Goal: Obtain resource: Obtain resource

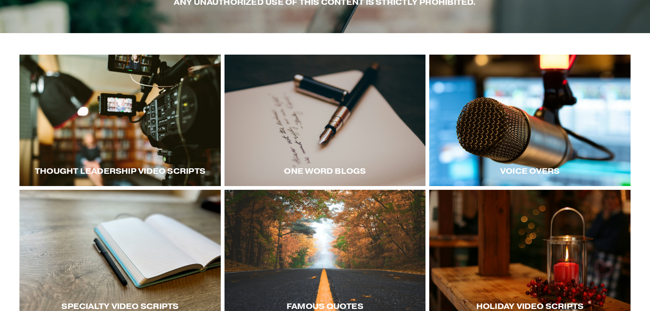
scroll to position [136, 0]
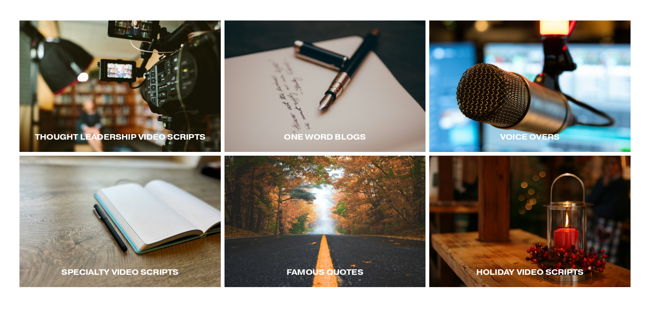
click at [106, 80] on div at bounding box center [119, 85] width 201 height 131
click at [515, 221] on div at bounding box center [529, 220] width 201 height 131
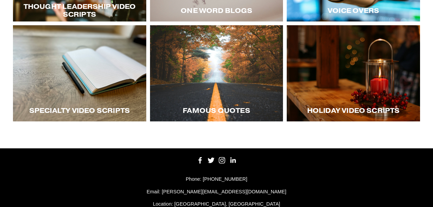
scroll to position [162, 0]
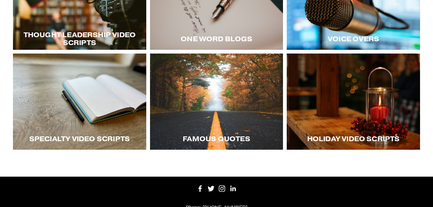
click at [343, 102] on div at bounding box center [353, 102] width 133 height 96
click at [80, 99] on div at bounding box center [79, 102] width 133 height 96
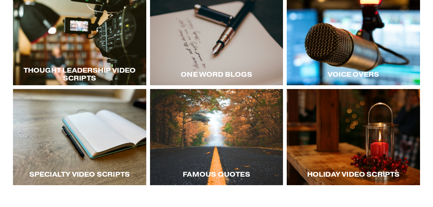
scroll to position [117, 0]
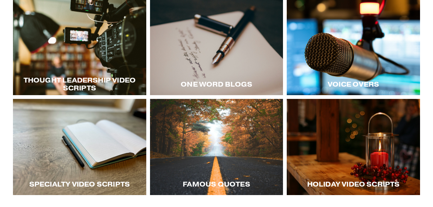
click at [80, 43] on div at bounding box center [79, 47] width 133 height 96
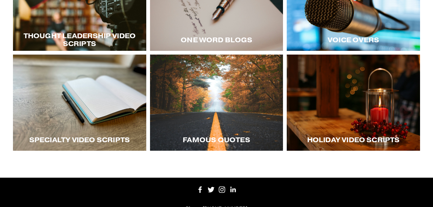
scroll to position [162, 0]
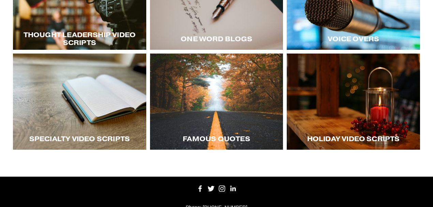
click at [93, 108] on div at bounding box center [79, 102] width 133 height 96
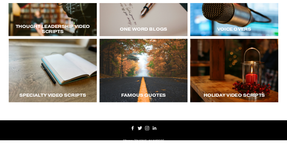
scroll to position [160, 0]
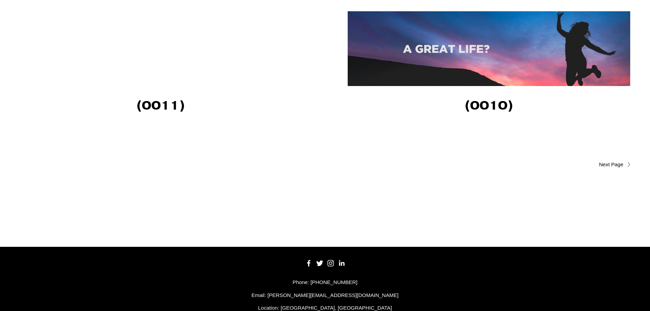
scroll to position [1580, 0]
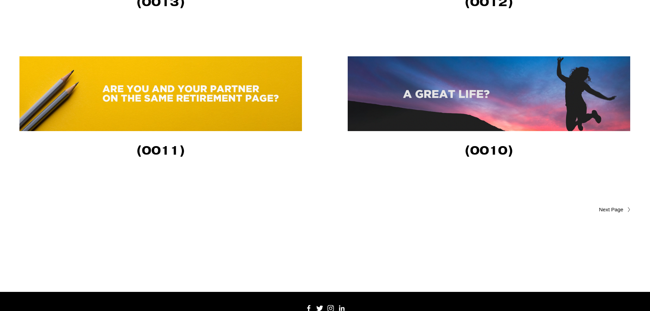
click at [608, 211] on span "Older Posts" at bounding box center [597, 209] width 51 height 8
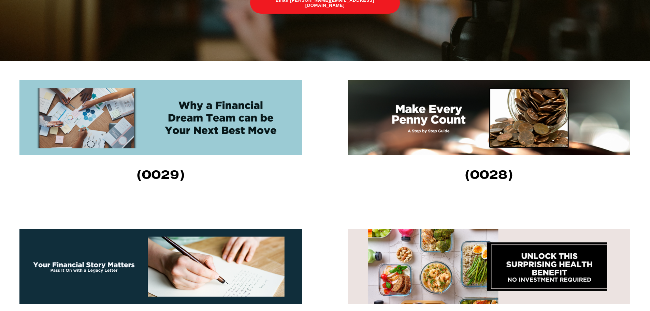
scroll to position [239, 0]
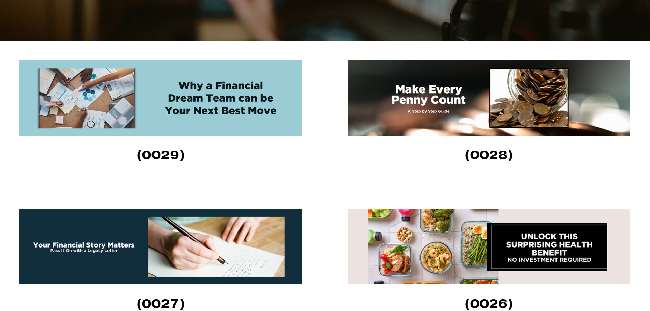
click at [215, 99] on img at bounding box center [160, 97] width 282 height 75
click at [201, 104] on img at bounding box center [160, 97] width 282 height 75
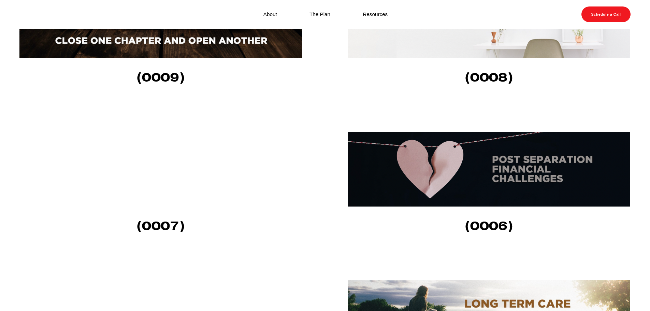
scroll to position [222, 0]
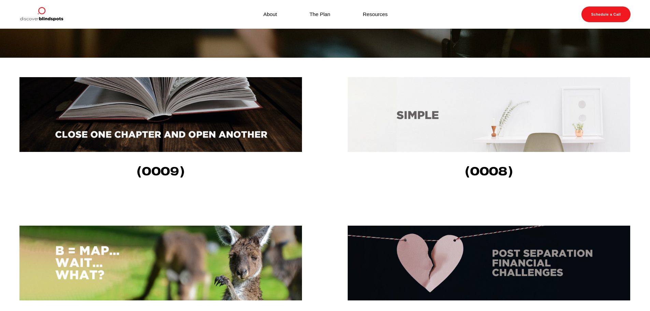
click at [495, 103] on img at bounding box center [488, 114] width 282 height 75
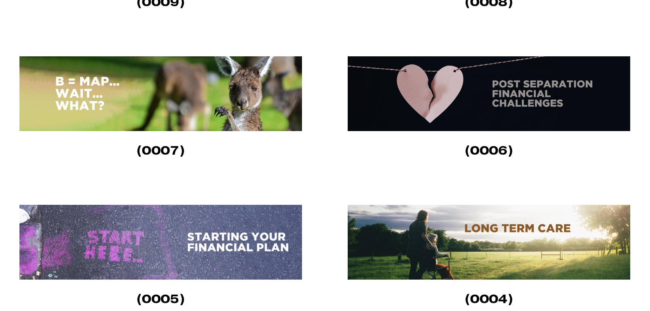
scroll to position [375, 0]
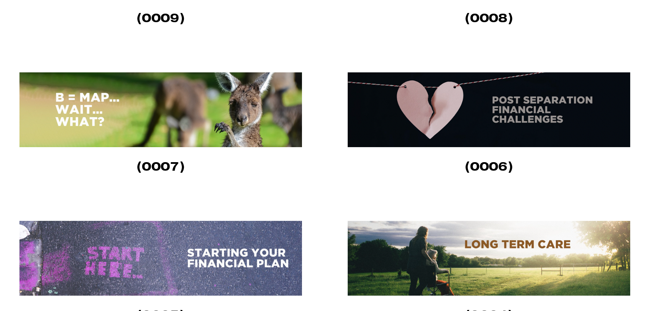
click at [166, 109] on img at bounding box center [160, 109] width 282 height 75
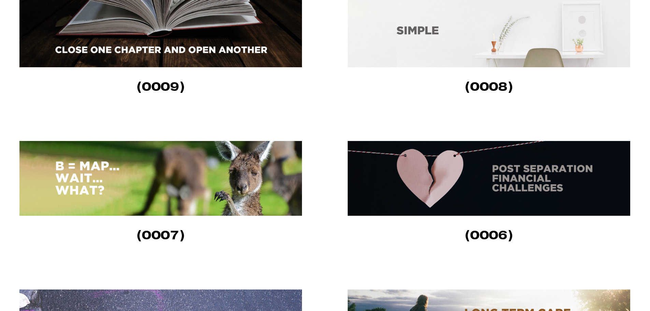
scroll to position [307, 0]
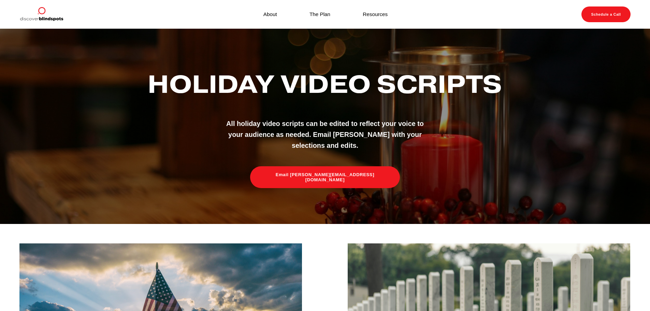
click at [372, 17] on link "Resources" at bounding box center [374, 14] width 25 height 9
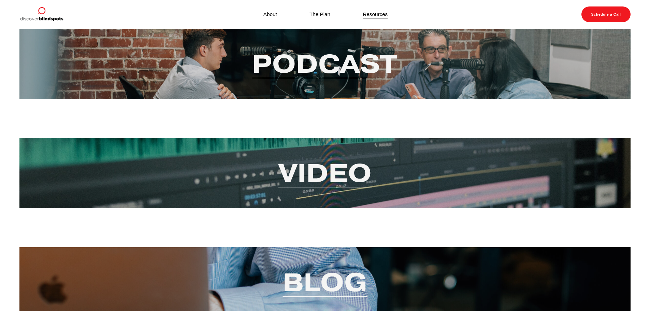
click at [310, 175] on link "Video" at bounding box center [324, 172] width 93 height 33
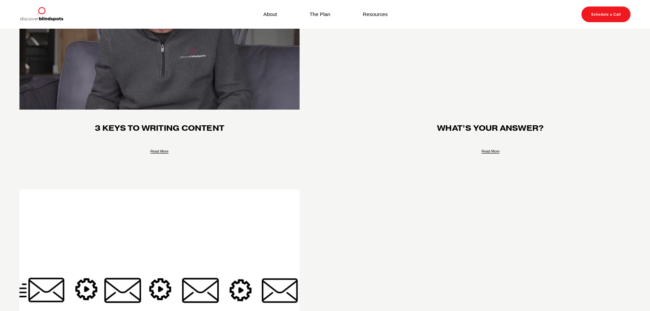
scroll to position [1364, 0]
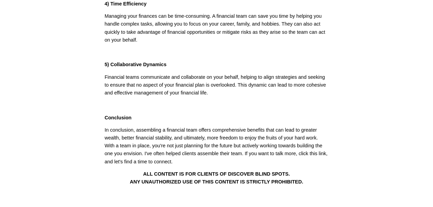
scroll to position [341, 0]
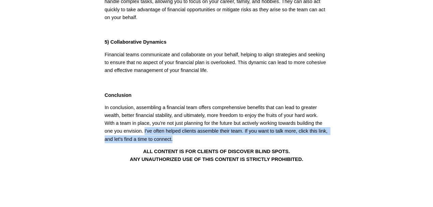
drag, startPoint x: 144, startPoint y: 131, endPoint x: 175, endPoint y: 138, distance: 32.2
click at [175, 138] on p "In conclusion, assembling a financial team offers comprehensive benefits that c…" at bounding box center [217, 124] width 224 height 40
copy p "I've often helped clients assemble their team. If you want to talk more, click …"
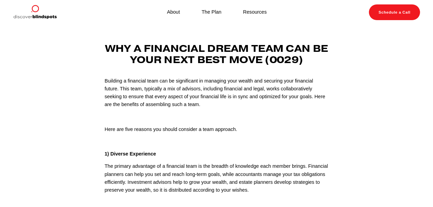
scroll to position [0, 0]
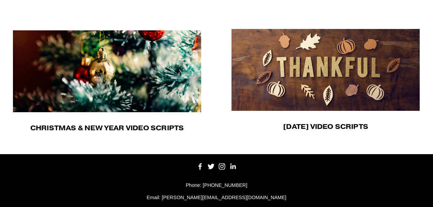
scroll to position [432, 0]
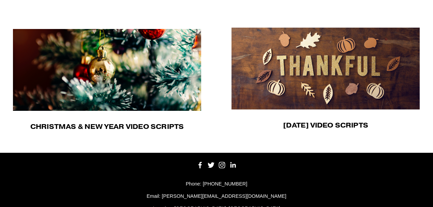
click at [107, 63] on img at bounding box center [107, 70] width 188 height 82
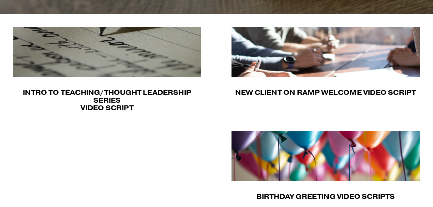
scroll to position [205, 0]
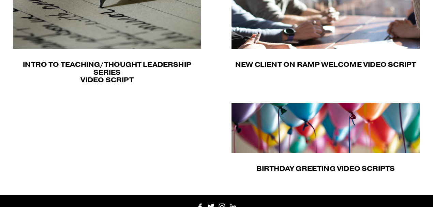
click at [336, 27] on img at bounding box center [326, 23] width 188 height 49
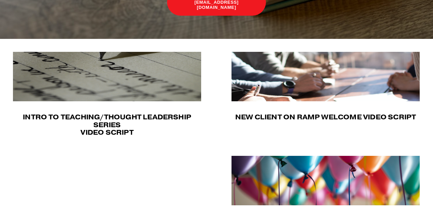
scroll to position [159, 0]
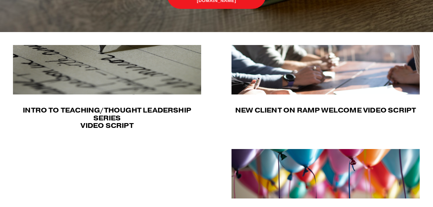
click at [89, 69] on img at bounding box center [107, 69] width 188 height 49
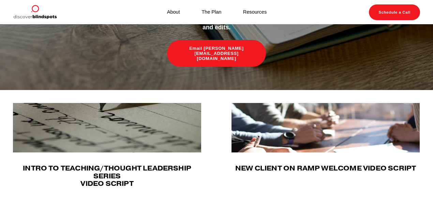
scroll to position [81, 0]
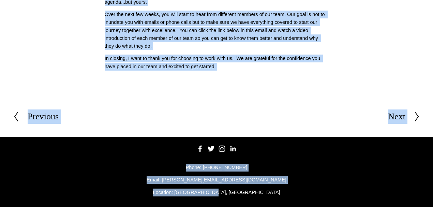
scroll to position [140, 0]
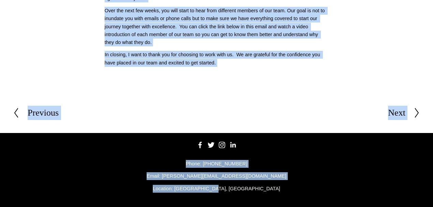
drag, startPoint x: 141, startPoint y: 48, endPoint x: 220, endPoint y: 59, distance: 79.6
copy div "New Client On Ramp Welcome Video Hello! _________ here, and on behalf of everyo…"
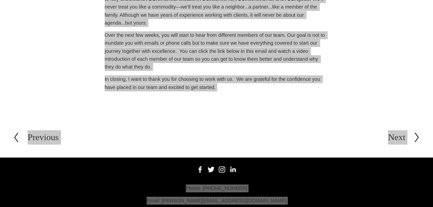
scroll to position [0, 0]
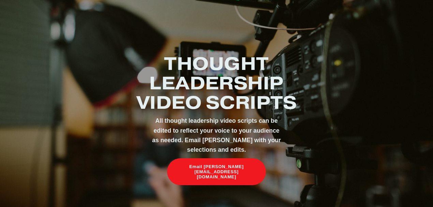
scroll to position [159, 0]
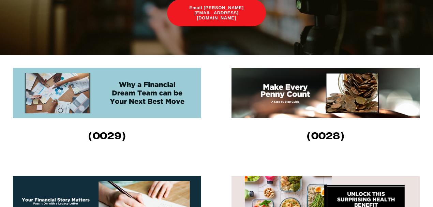
drag, startPoint x: 0, startPoint y: 0, endPoint x: 125, endPoint y: 88, distance: 152.7
click at [125, 88] on img at bounding box center [107, 93] width 188 height 50
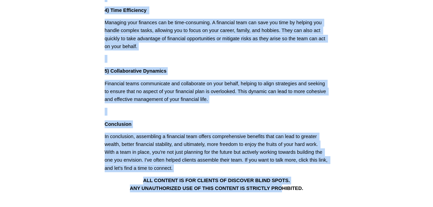
scroll to position [337, 0]
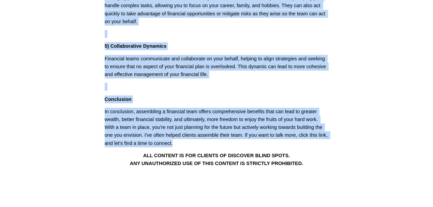
drag, startPoint x: 100, startPoint y: 47, endPoint x: 294, endPoint y: 143, distance: 216.2
copy div "Why a Financial Dream Team can be Your Next Best Move (0029) Building a financi…"
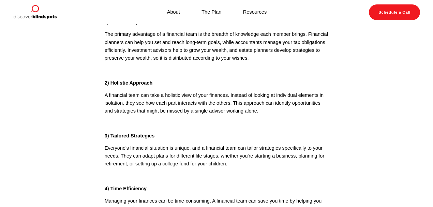
scroll to position [132, 0]
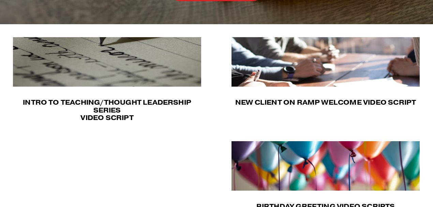
scroll to position [159, 0]
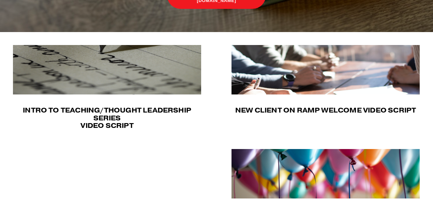
click at [324, 69] on img at bounding box center [326, 69] width 188 height 49
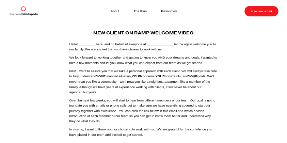
scroll to position [3, 0]
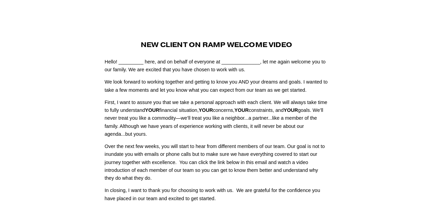
drag, startPoint x: 0, startPoint y: 0, endPoint x: 231, endPoint y: 195, distance: 302.2
click at [231, 196] on div "New Client On Ramp Welcome Video Hello! _________ here, and on behalf of everyo…" at bounding box center [217, 121] width 236 height 161
copy div "Lorem! _________ ipsu, dol si ametco ad elitsedd ei ______________, tem in utla…"
